Goal: Task Accomplishment & Management: Use online tool/utility

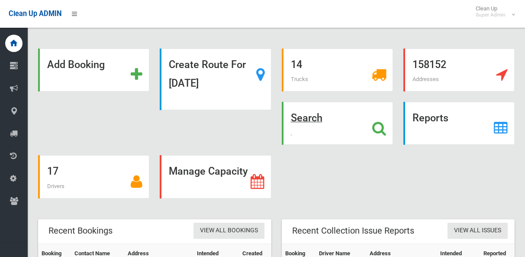
click at [304, 125] on div "Search" at bounding box center [337, 123] width 111 height 43
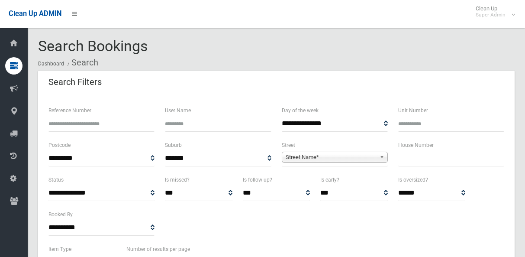
select select
click at [401, 155] on input "text" at bounding box center [451, 158] width 106 height 16
type input "**"
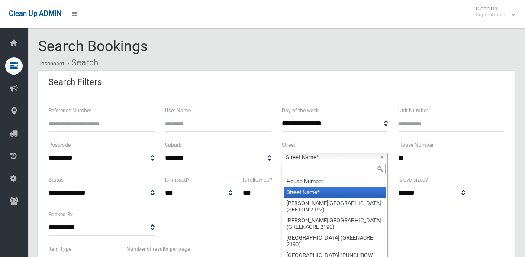
click at [377, 156] on link "Street Name*" at bounding box center [335, 156] width 106 height 11
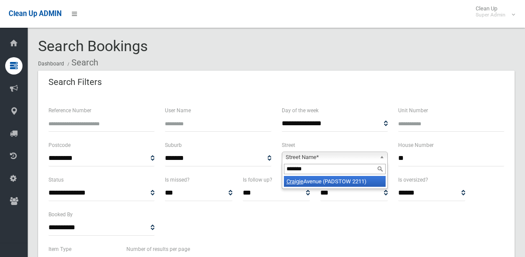
type input "*******"
click at [340, 177] on li "Craigie Avenue (PADSTOW 2211)" at bounding box center [335, 181] width 102 height 11
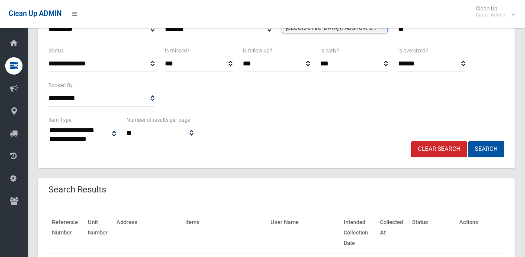
scroll to position [130, 0]
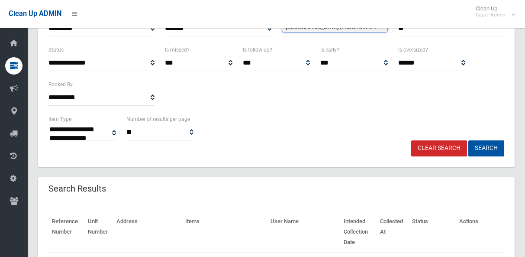
click at [504, 154] on div "Clear Search Search" at bounding box center [276, 148] width 466 height 16
click at [484, 148] on button "Search" at bounding box center [486, 148] width 36 height 16
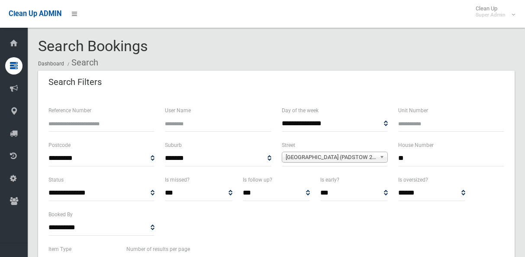
select select
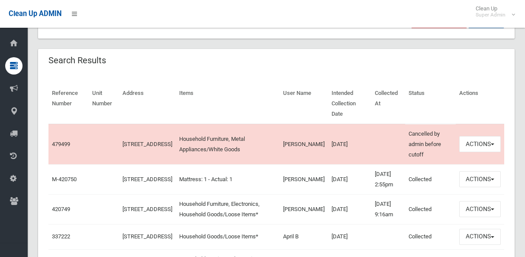
scroll to position [260, 0]
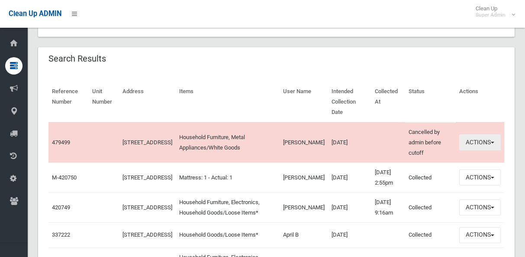
click at [480, 134] on button "Actions" at bounding box center [480, 142] width 42 height 16
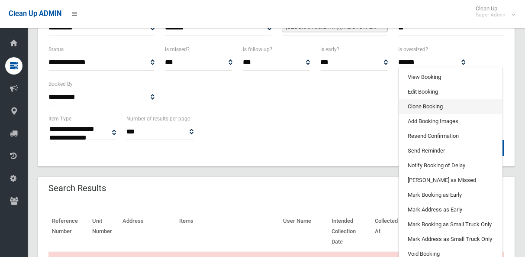
scroll to position [130, 0]
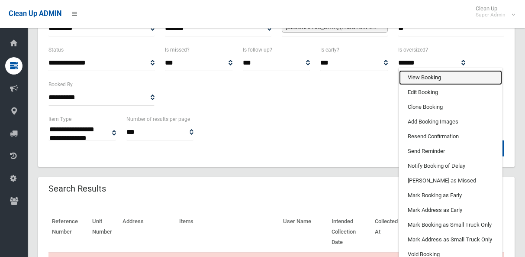
click at [424, 70] on link "View Booking" at bounding box center [450, 77] width 103 height 15
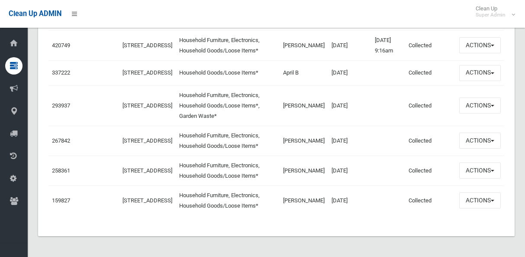
scroll to position [433, 0]
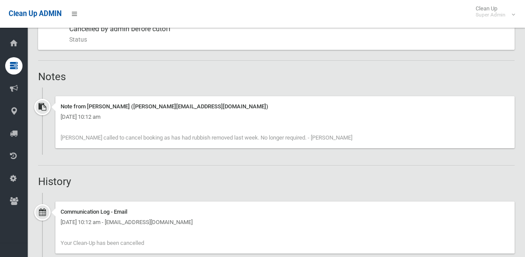
scroll to position [519, 0]
